Goal: Transaction & Acquisition: Purchase product/service

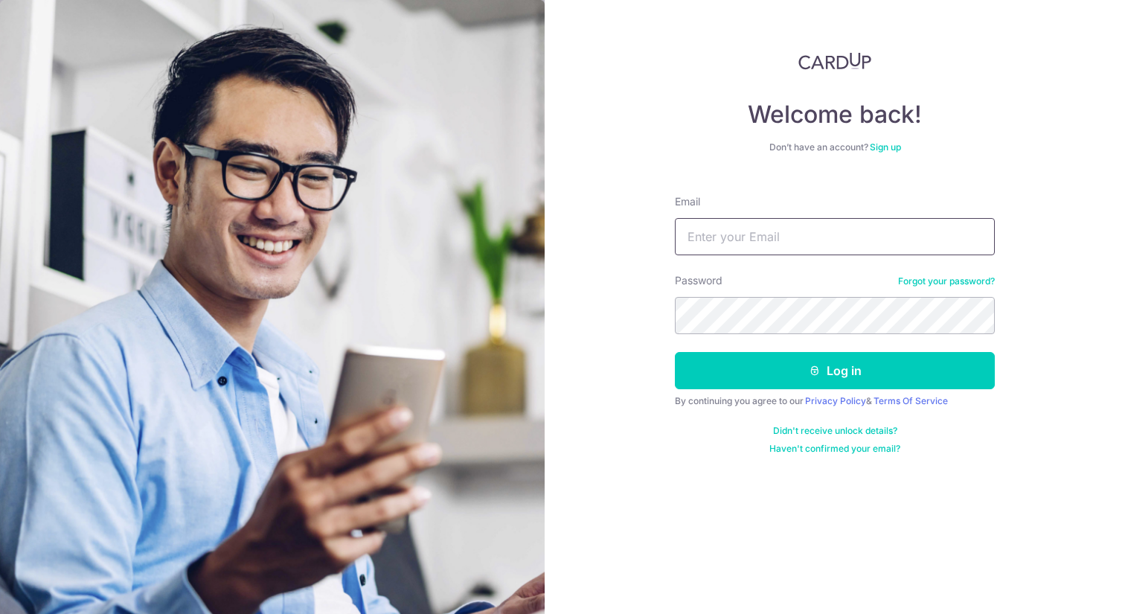
click at [742, 232] on input "Email" at bounding box center [835, 236] width 320 height 37
type input "[EMAIL_ADDRESS][DOMAIN_NAME]"
click at [675, 352] on button "Log in" at bounding box center [835, 370] width 320 height 37
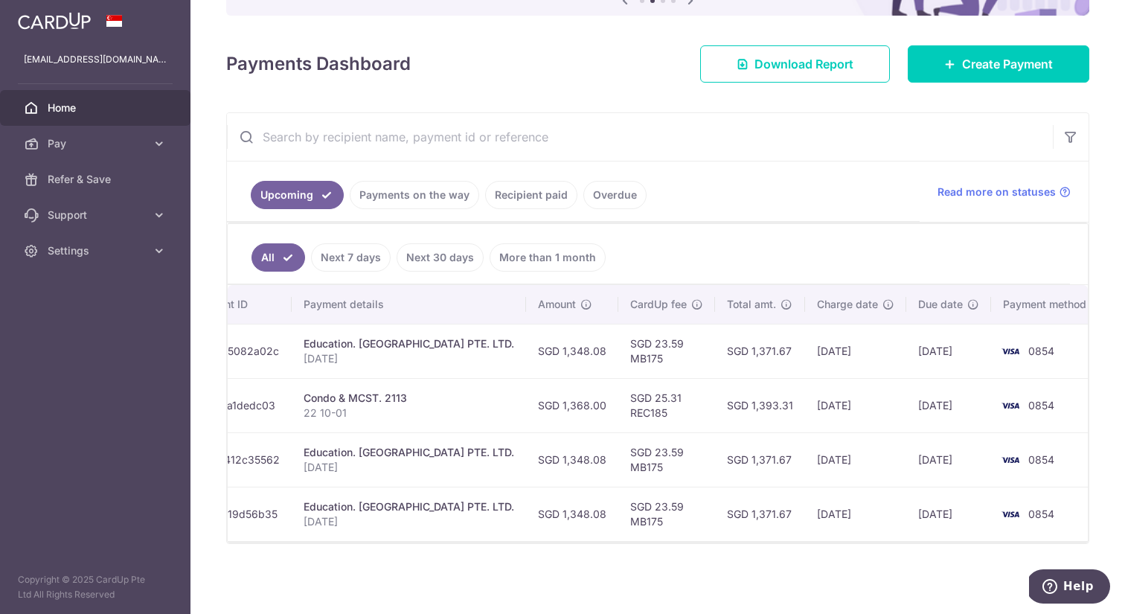
scroll to position [0, 240]
click at [995, 72] on span "Create Payment" at bounding box center [1007, 64] width 91 height 18
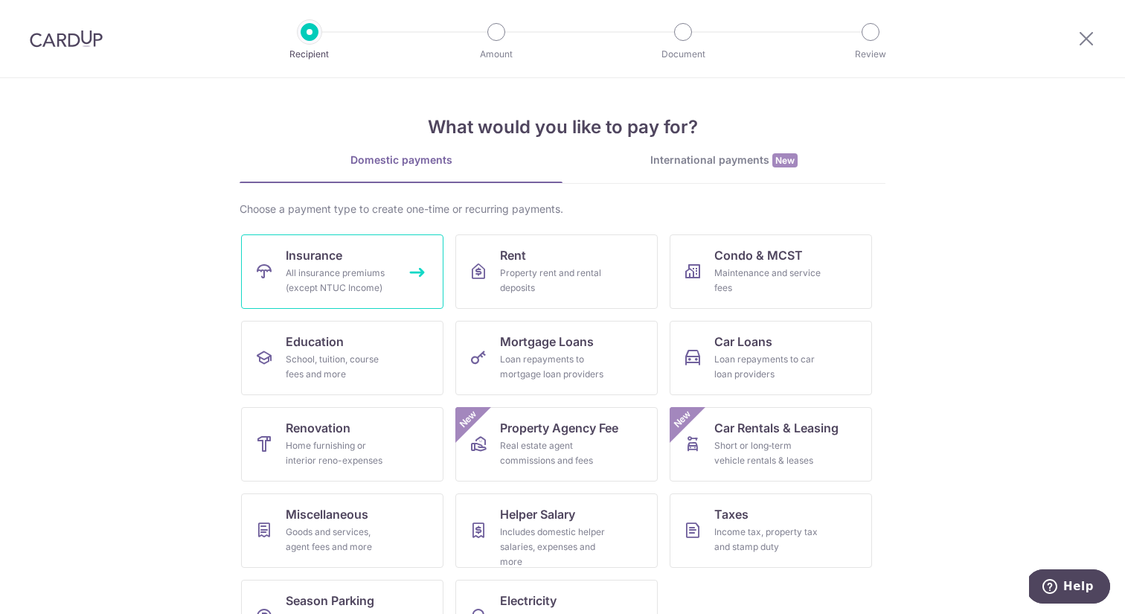
click at [319, 269] on div "All insurance premiums (except NTUC Income)" at bounding box center [339, 281] width 107 height 30
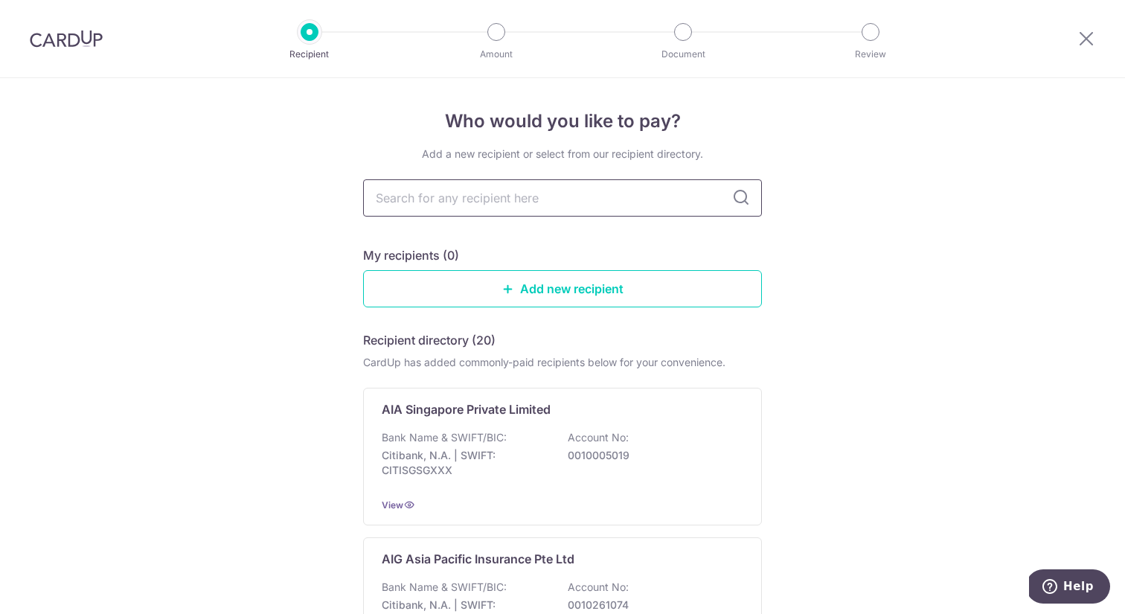
click at [501, 205] on input "text" at bounding box center [562, 197] width 399 height 37
type input "great [DATE]"
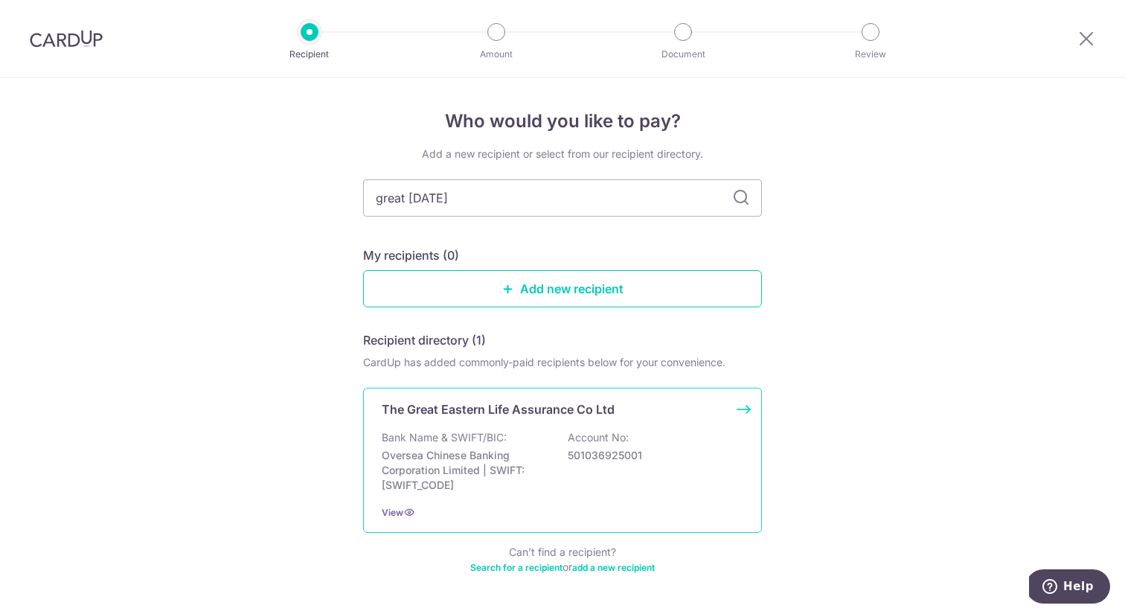
click at [749, 412] on div "The Great Eastern Life Assurance Co Ltd Bank Name & SWIFT/BIC: Oversea Chinese …" at bounding box center [562, 460] width 399 height 145
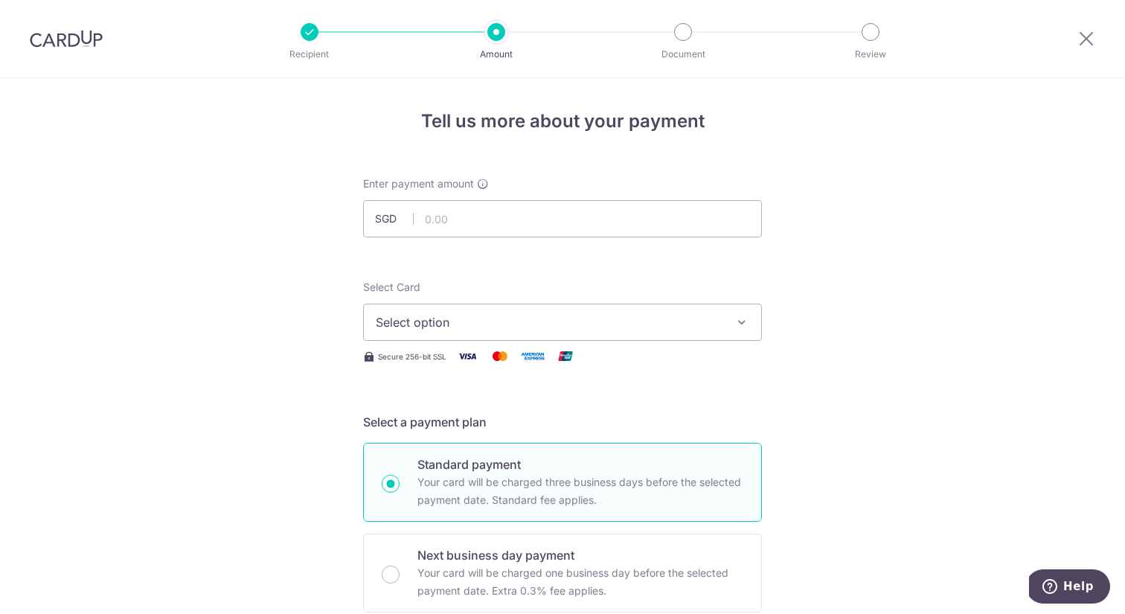
click at [528, 326] on span "Select option" at bounding box center [549, 322] width 347 height 18
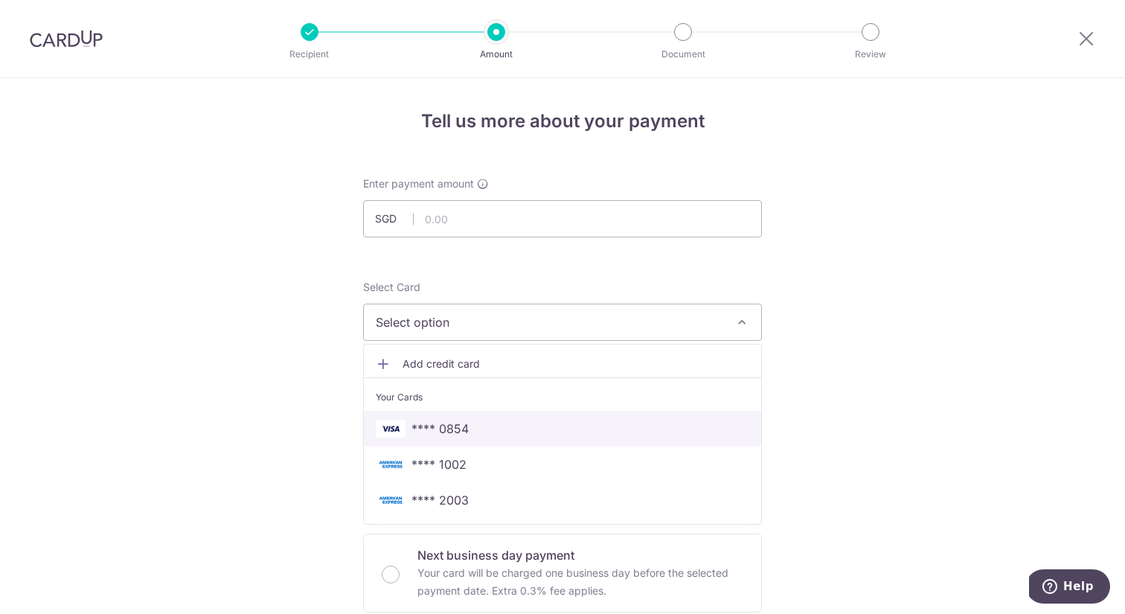
click at [484, 426] on span "**** 0854" at bounding box center [562, 429] width 373 height 18
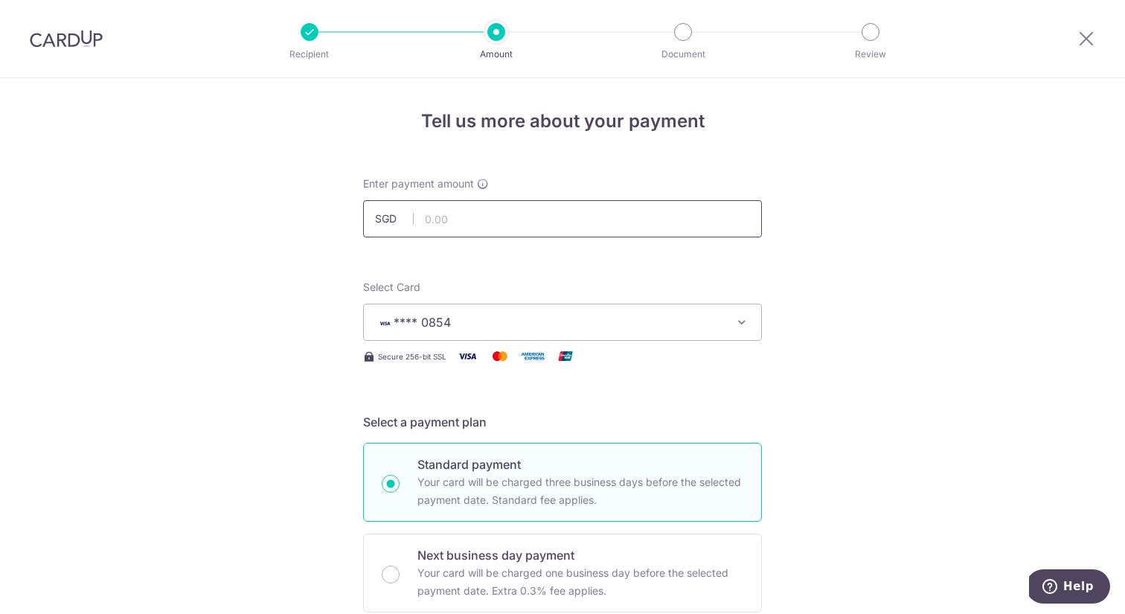
click at [488, 222] on input "text" at bounding box center [562, 218] width 399 height 37
type input "12,000.05"
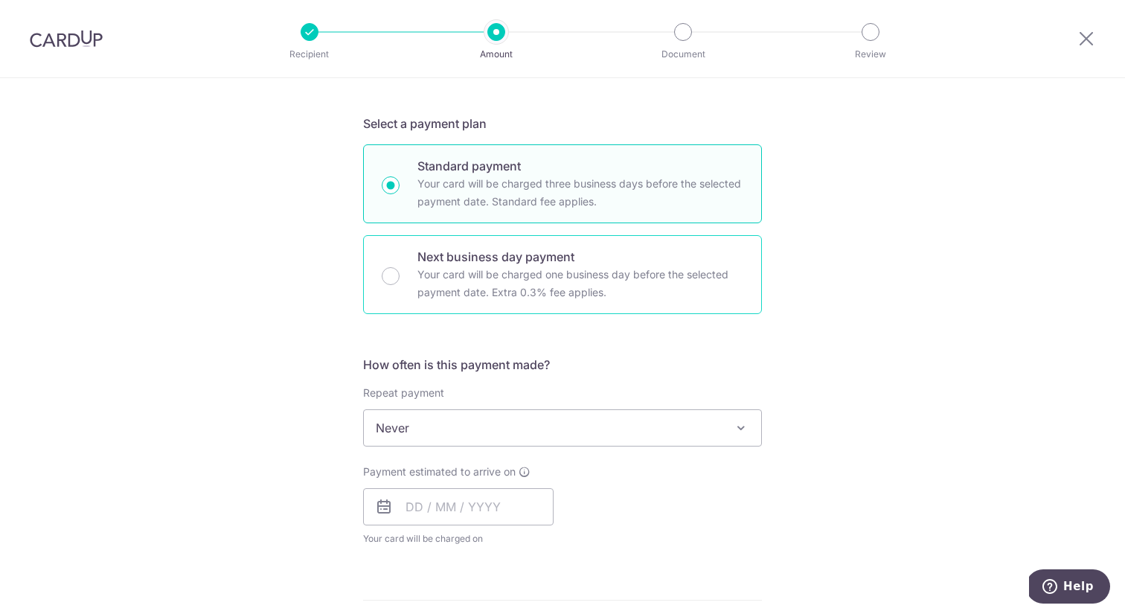
scroll to position [301, 0]
click at [454, 425] on span "Never" at bounding box center [562, 426] width 397 height 36
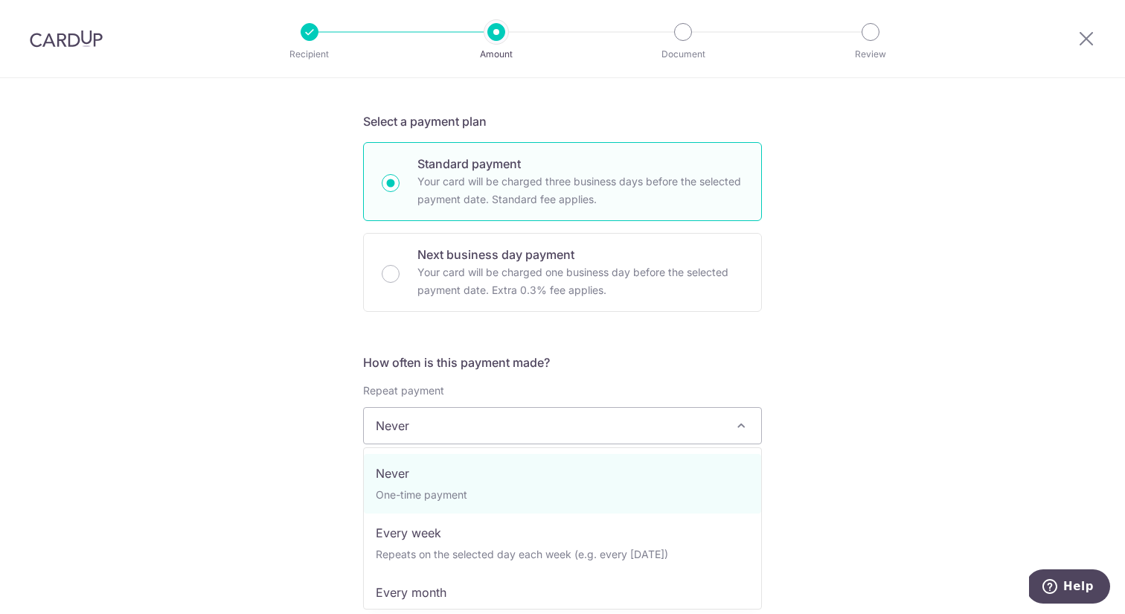
click at [454, 425] on span "Never" at bounding box center [562, 426] width 397 height 36
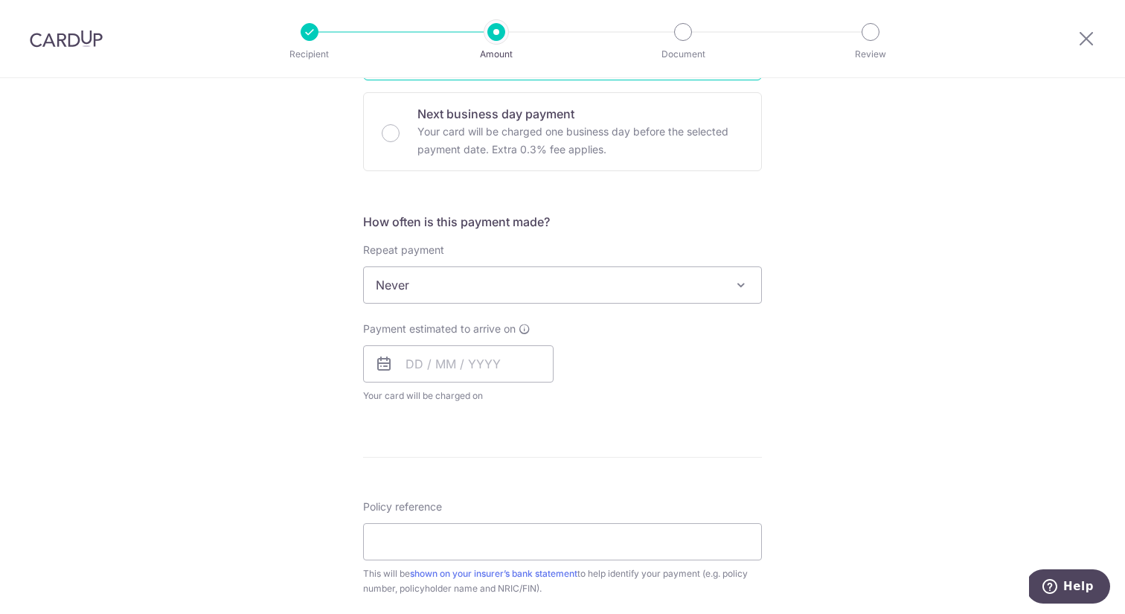
scroll to position [446, 0]
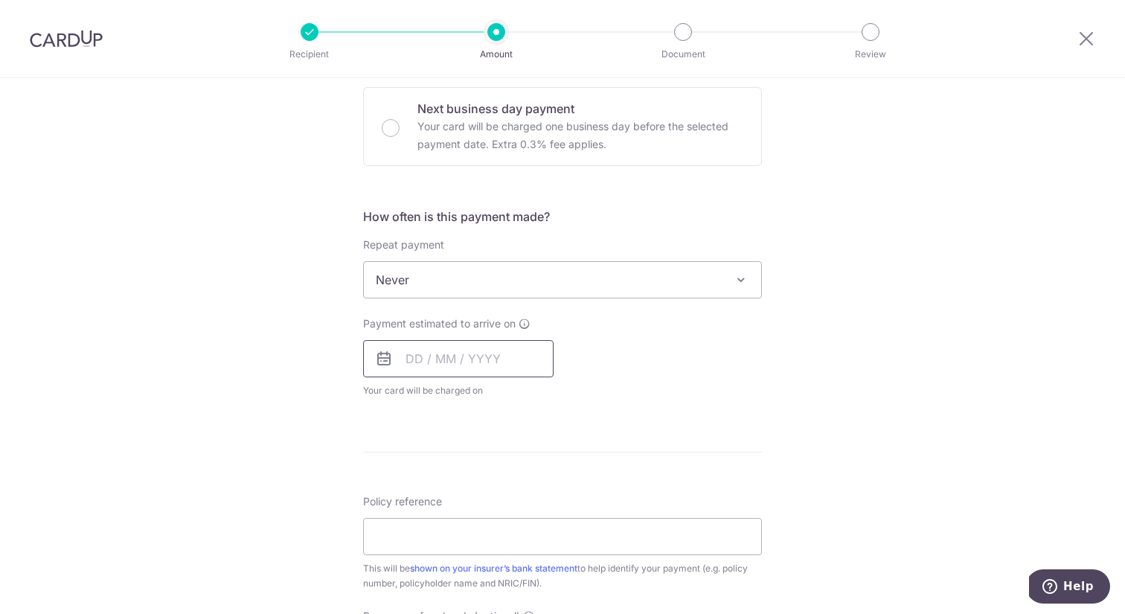
click at [416, 357] on input "text" at bounding box center [458, 358] width 190 height 37
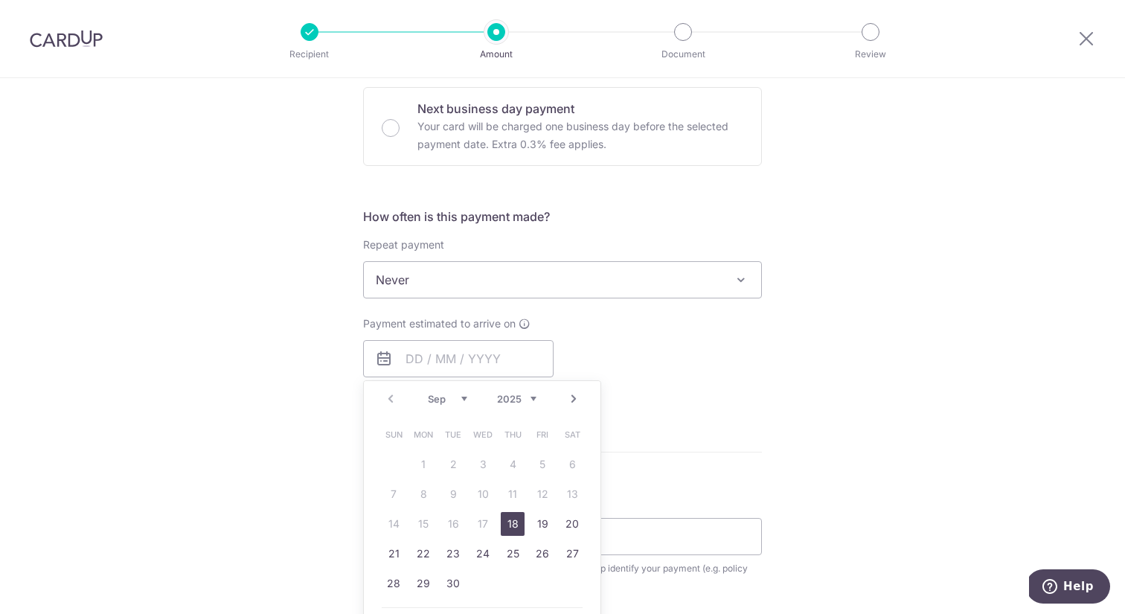
click at [515, 527] on link "18" at bounding box center [513, 524] width 24 height 24
type input "[DATE]"
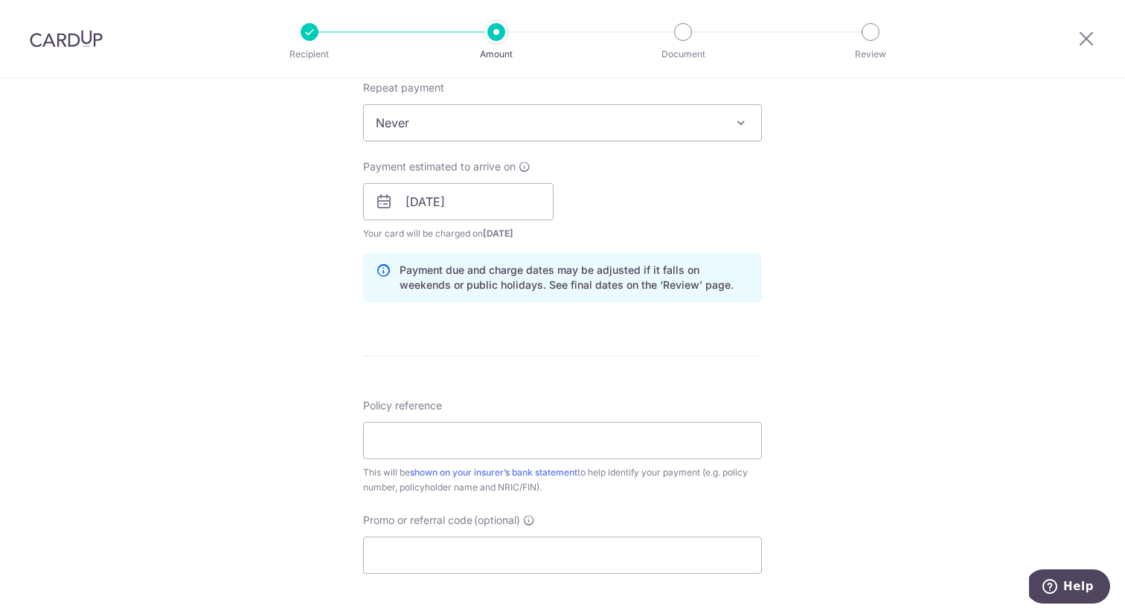
scroll to position [625, 0]
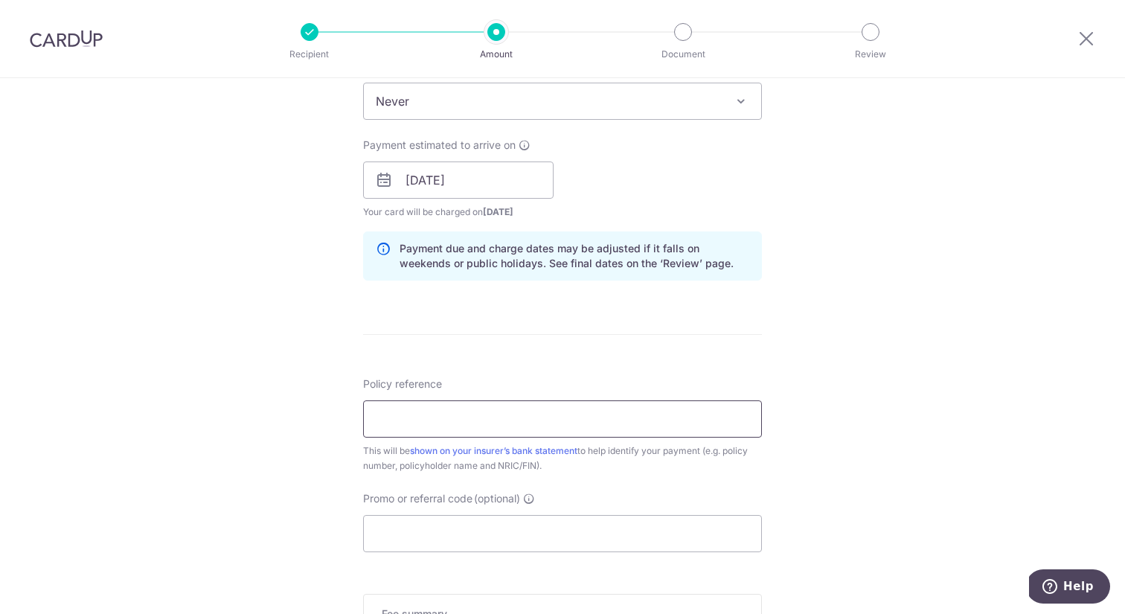
click at [449, 411] on input "Policy reference" at bounding box center [562, 418] width 399 height 37
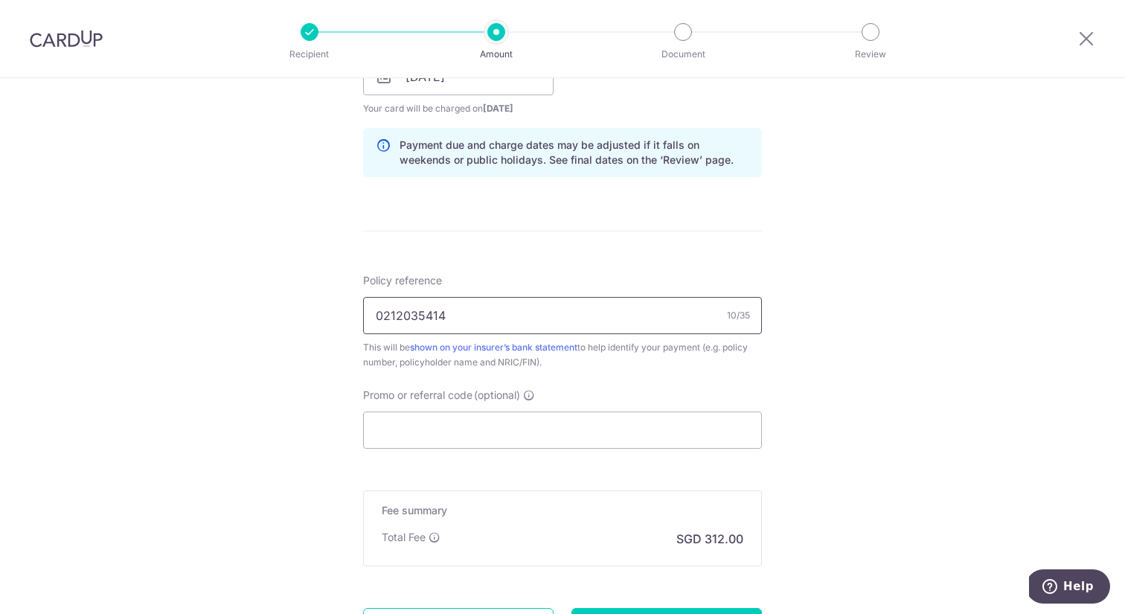
scroll to position [733, 0]
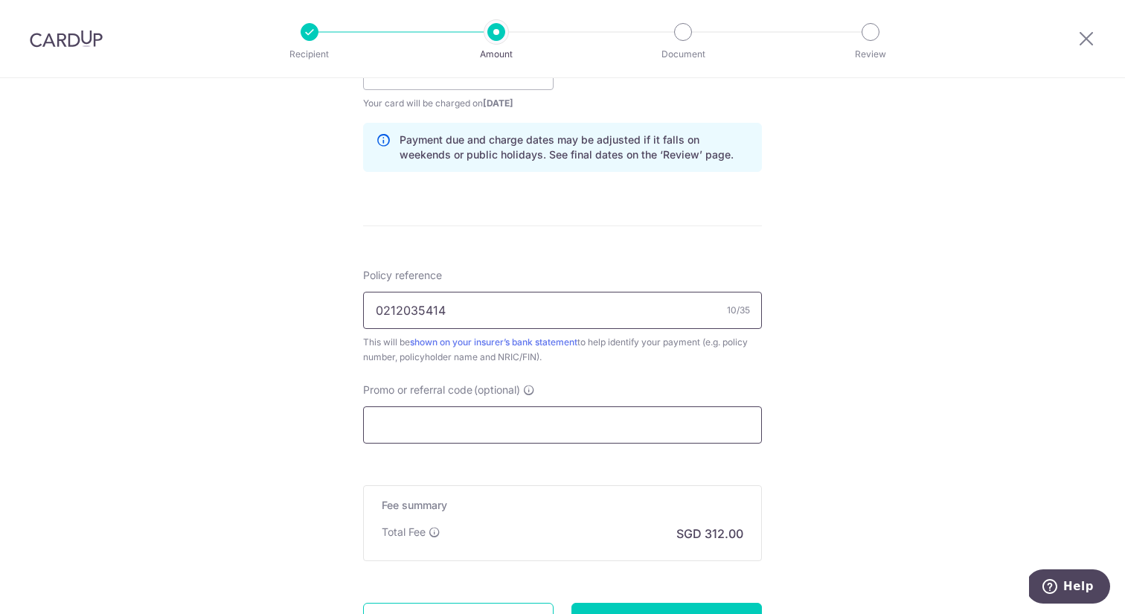
type input "0212035414"
click at [510, 428] on input "Promo or referral code (optional)" at bounding box center [562, 424] width 399 height 37
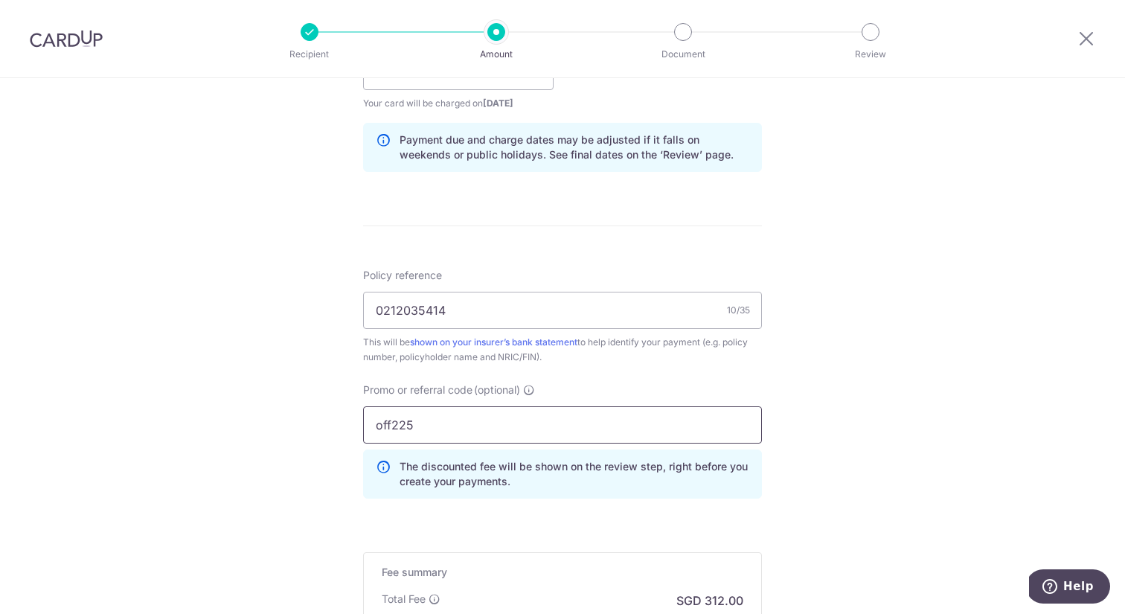
type input "off225"
click at [288, 396] on div "Tell us more about your payment Enter payment amount SGD 12,000.05 12000.05 Sel…" at bounding box center [562, 82] width 1125 height 1474
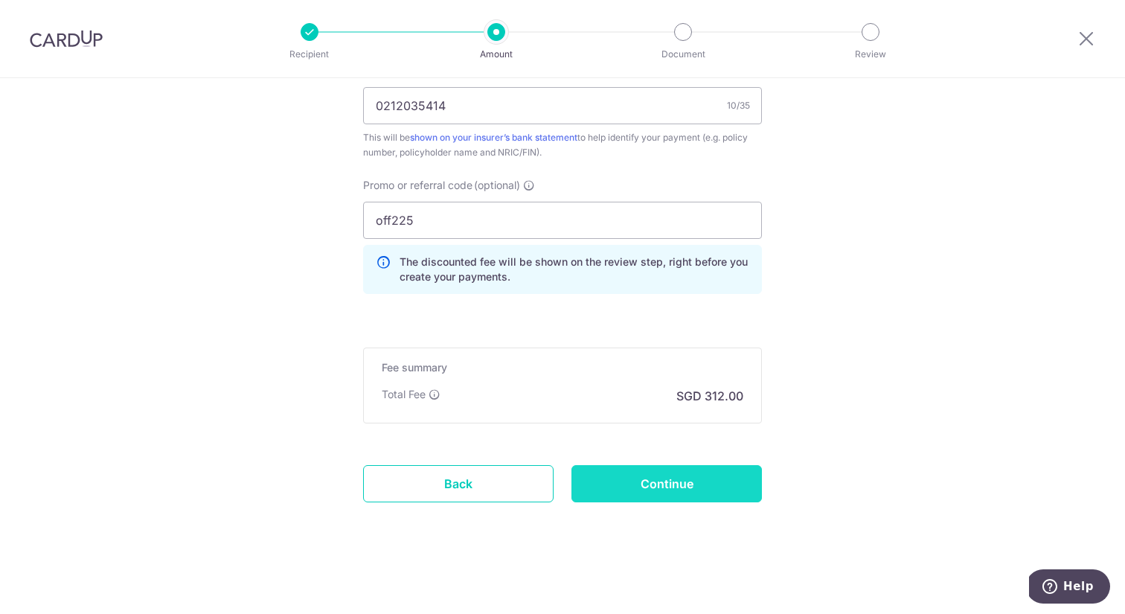
click at [698, 489] on input "Continue" at bounding box center [666, 483] width 190 height 37
type input "Create Schedule"
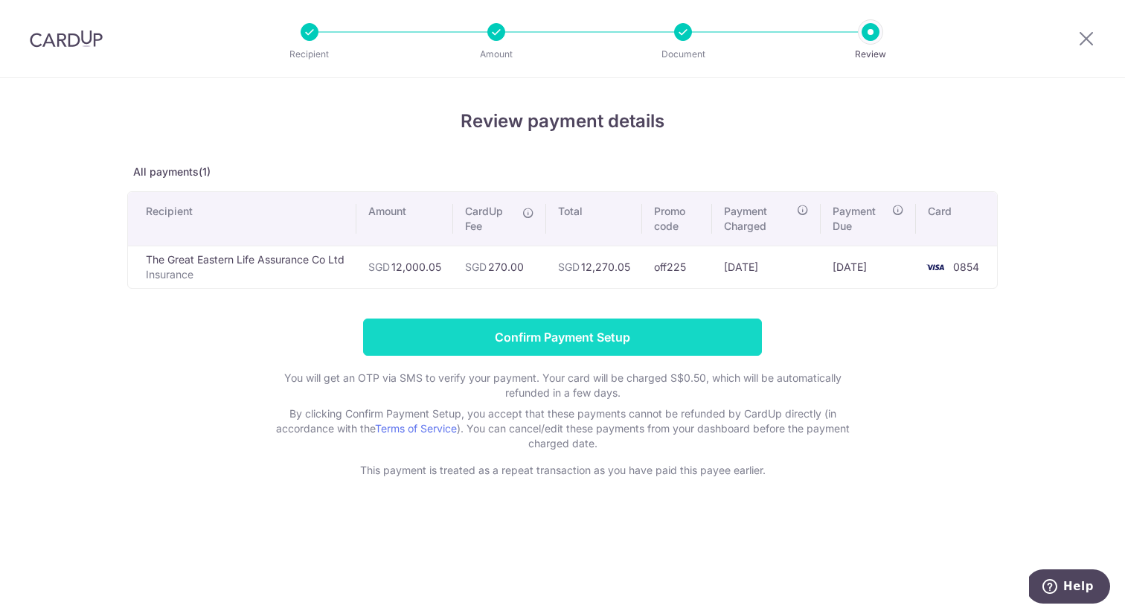
click at [624, 335] on input "Confirm Payment Setup" at bounding box center [562, 336] width 399 height 37
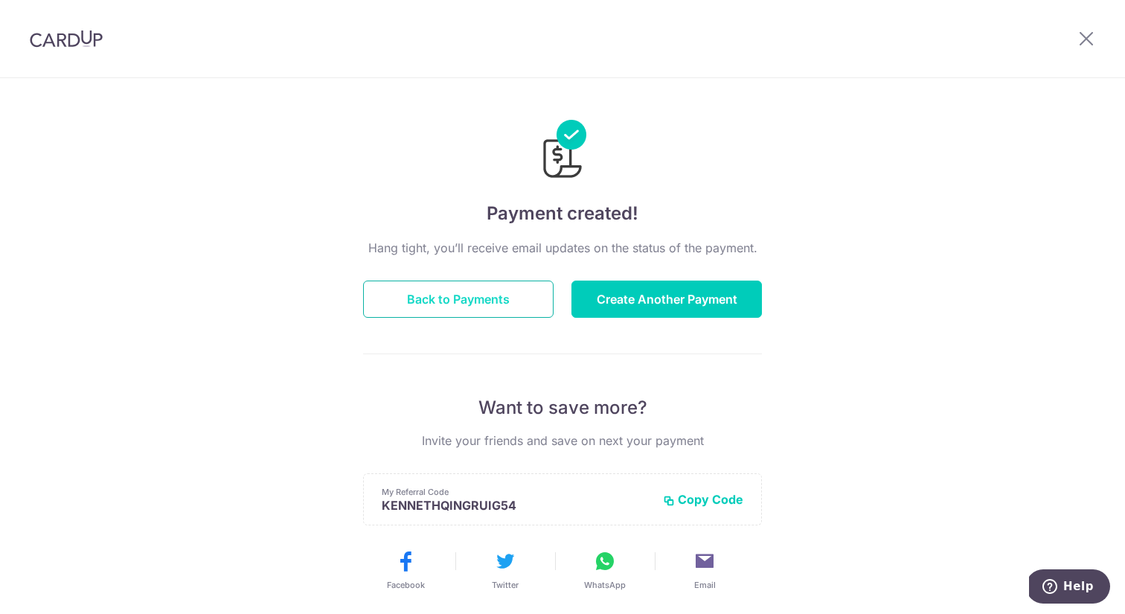
click at [520, 297] on button "Back to Payments" at bounding box center [458, 298] width 190 height 37
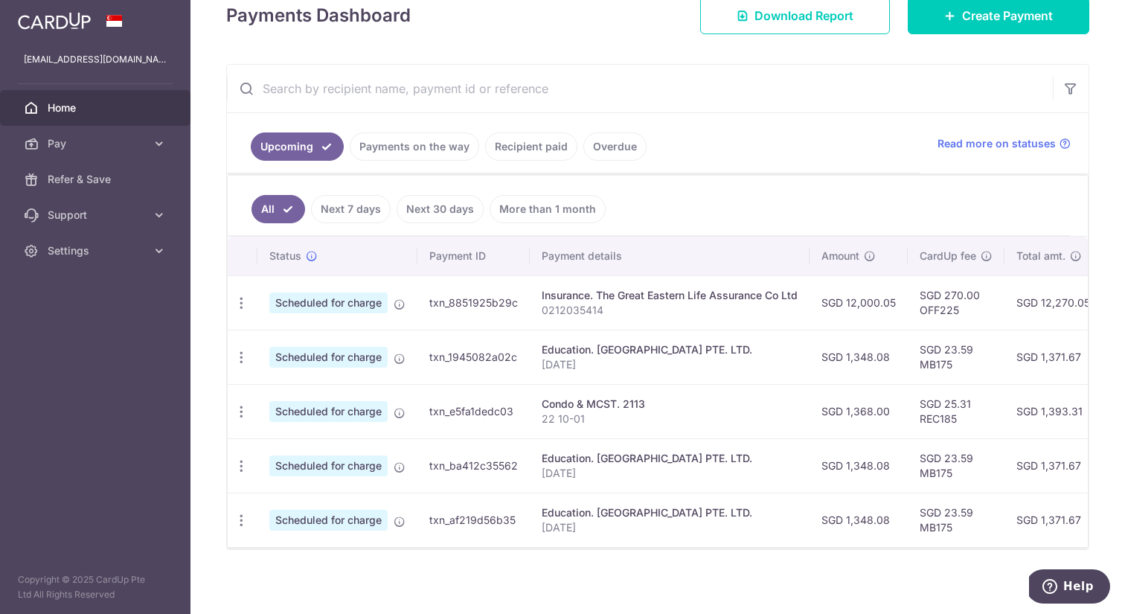
scroll to position [229, 0]
